Goal: Task Accomplishment & Management: Manage account settings

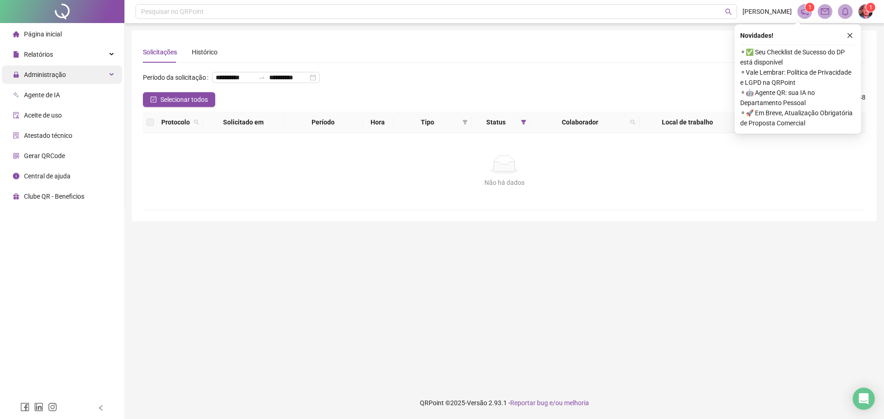
click at [58, 78] on span "Administração" at bounding box center [45, 74] width 42 height 7
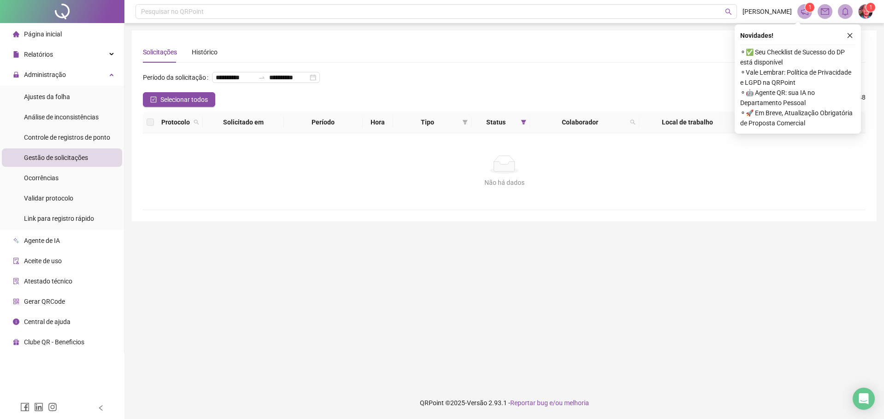
click at [53, 159] on span "Gestão de solicitações" at bounding box center [56, 157] width 64 height 7
click at [73, 100] on li "Ajustes da folha" at bounding box center [62, 97] width 120 height 18
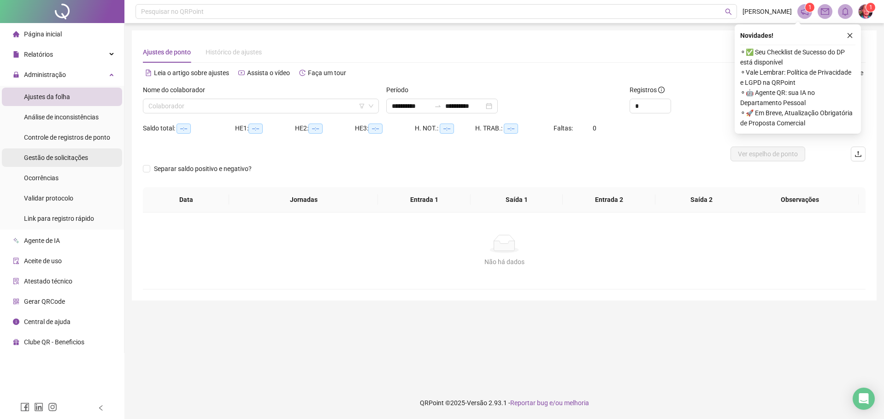
type input "**********"
click at [69, 159] on span "Gestão de solicitações" at bounding box center [56, 157] width 64 height 7
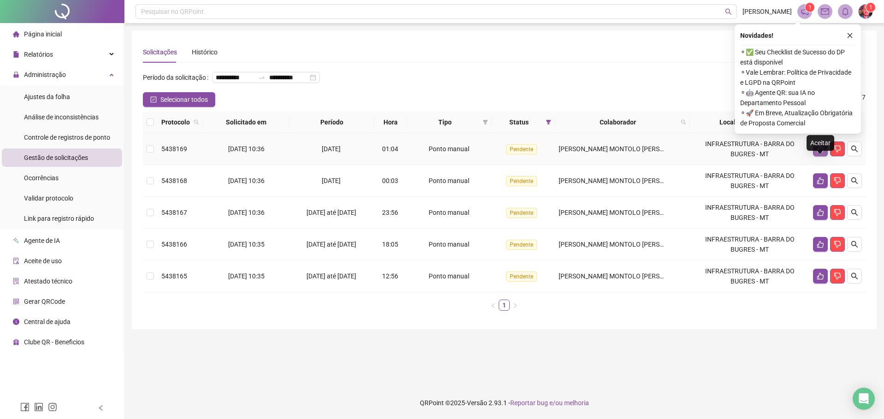
click at [816, 156] on button "button" at bounding box center [820, 148] width 15 height 15
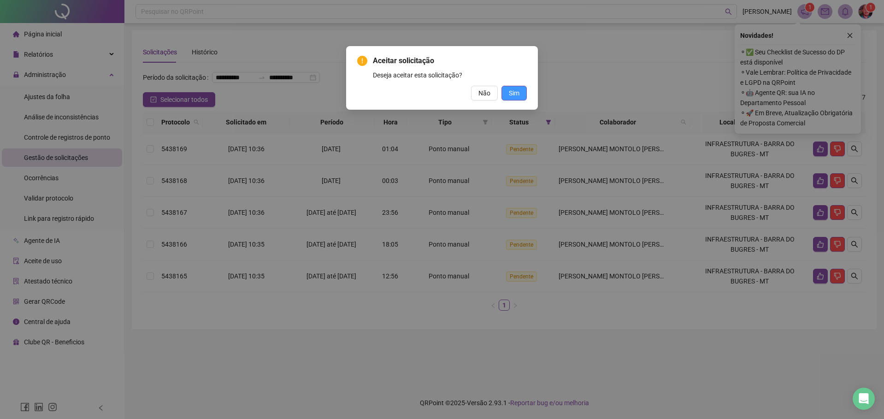
click at [517, 92] on span "Sim" at bounding box center [514, 93] width 11 height 10
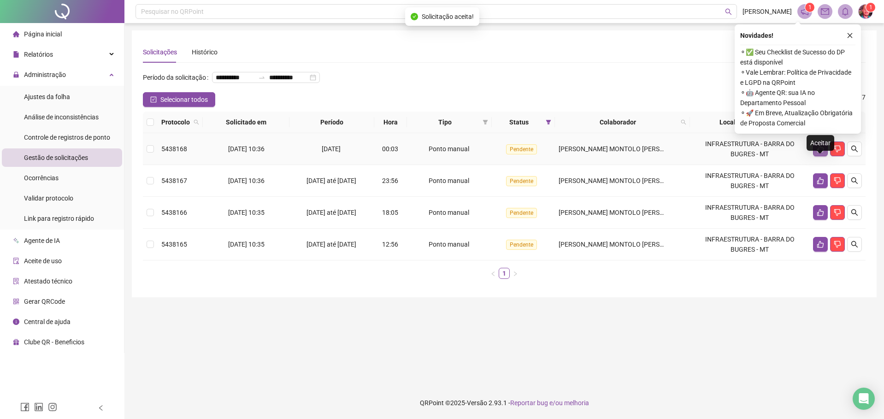
click at [819, 153] on icon "like" at bounding box center [820, 148] width 7 height 7
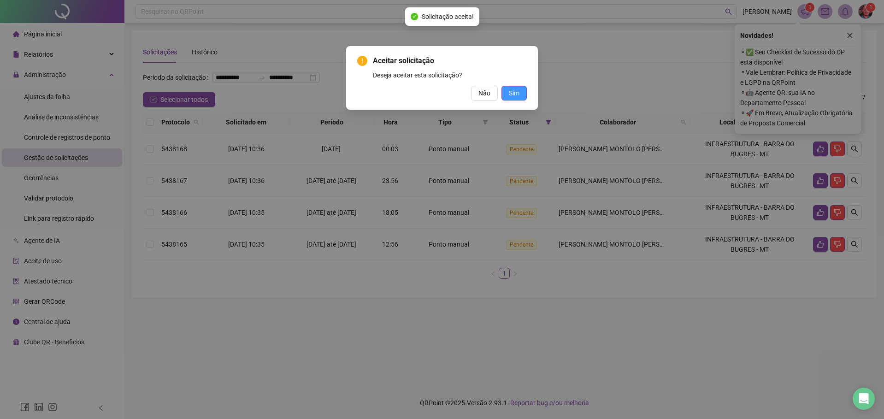
click at [518, 95] on span "Sim" at bounding box center [514, 93] width 11 height 10
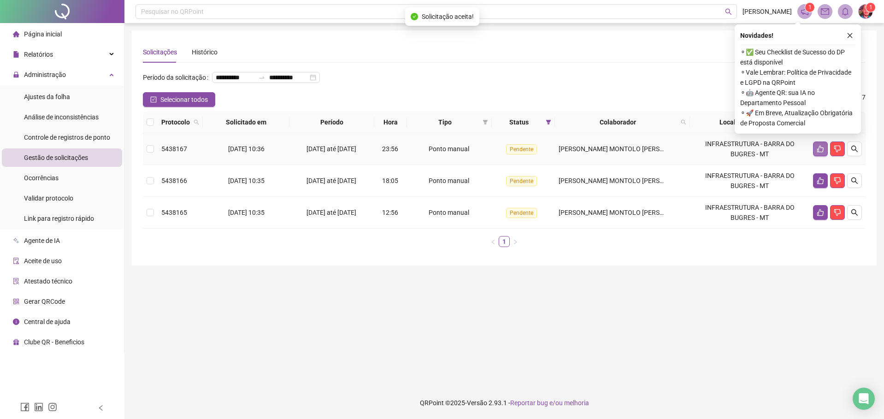
click at [817, 153] on icon "like" at bounding box center [820, 148] width 7 height 7
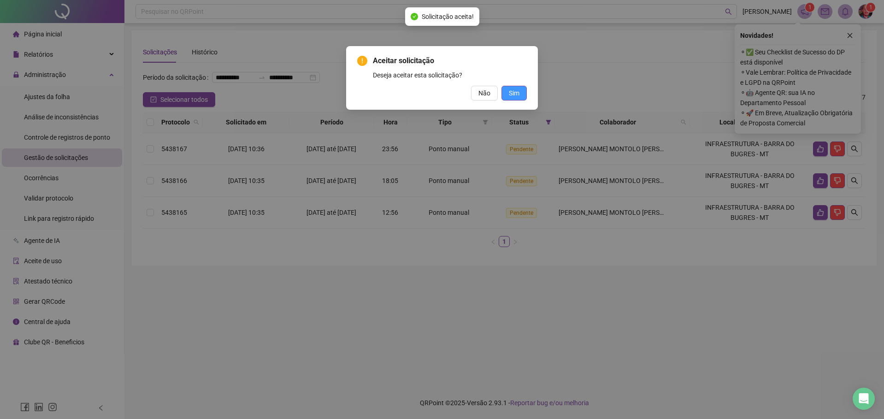
click at [522, 94] on button "Sim" at bounding box center [513, 93] width 25 height 15
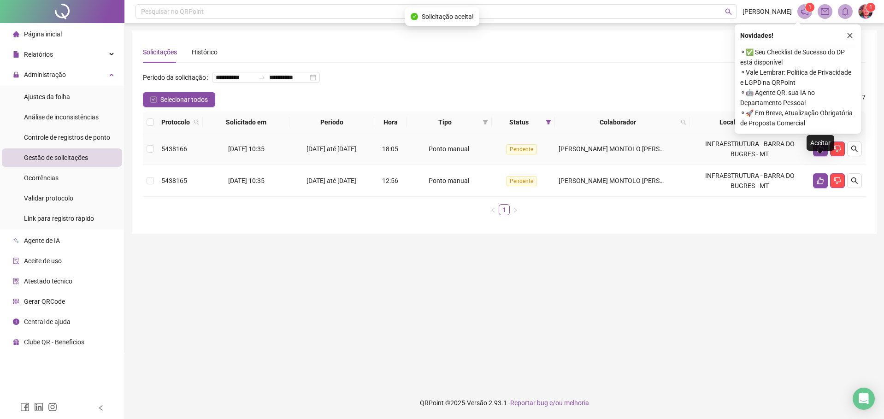
click at [819, 153] on icon "like" at bounding box center [820, 148] width 7 height 7
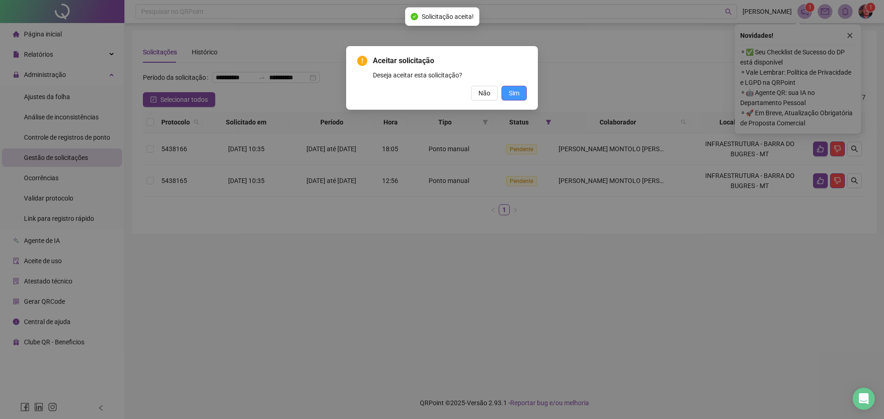
click at [515, 92] on span "Sim" at bounding box center [514, 93] width 11 height 10
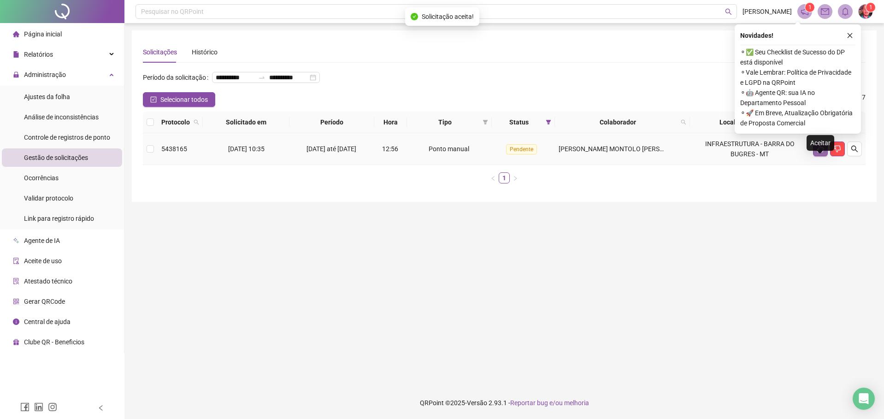
click at [814, 156] on button "button" at bounding box center [820, 148] width 15 height 15
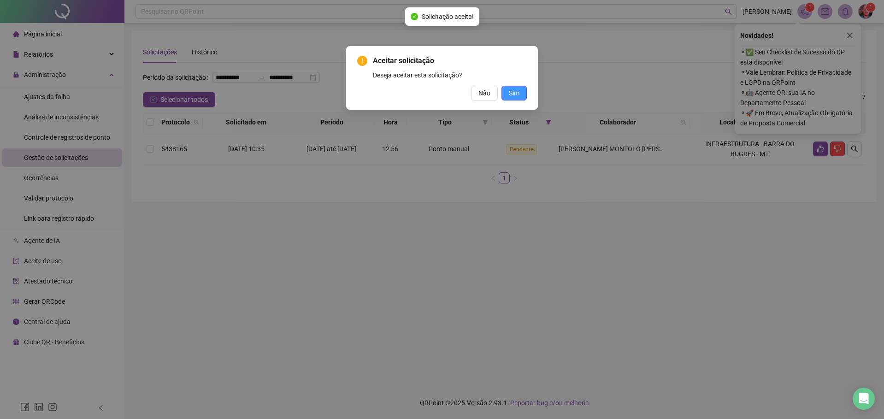
click at [515, 89] on span "Sim" at bounding box center [514, 93] width 11 height 10
